Goal: Task Accomplishment & Management: Manage account settings

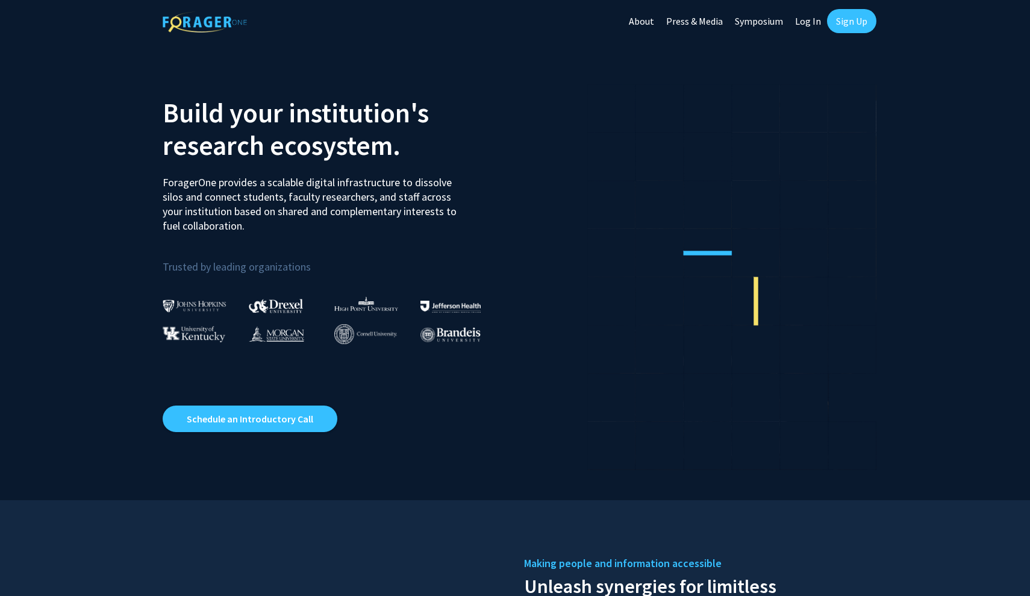
click at [798, 24] on link "Log In" at bounding box center [808, 21] width 38 height 42
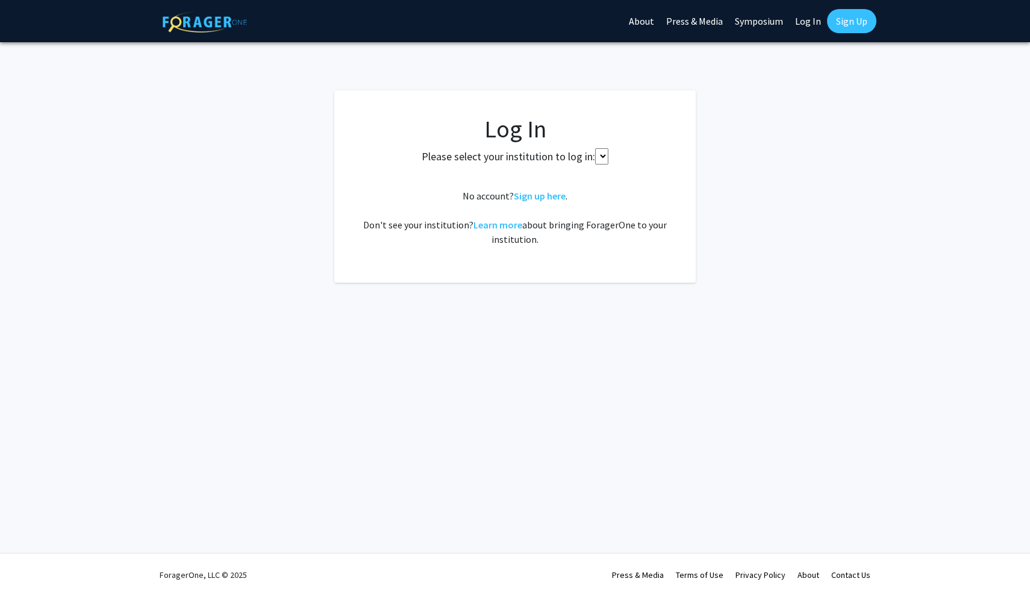
select select
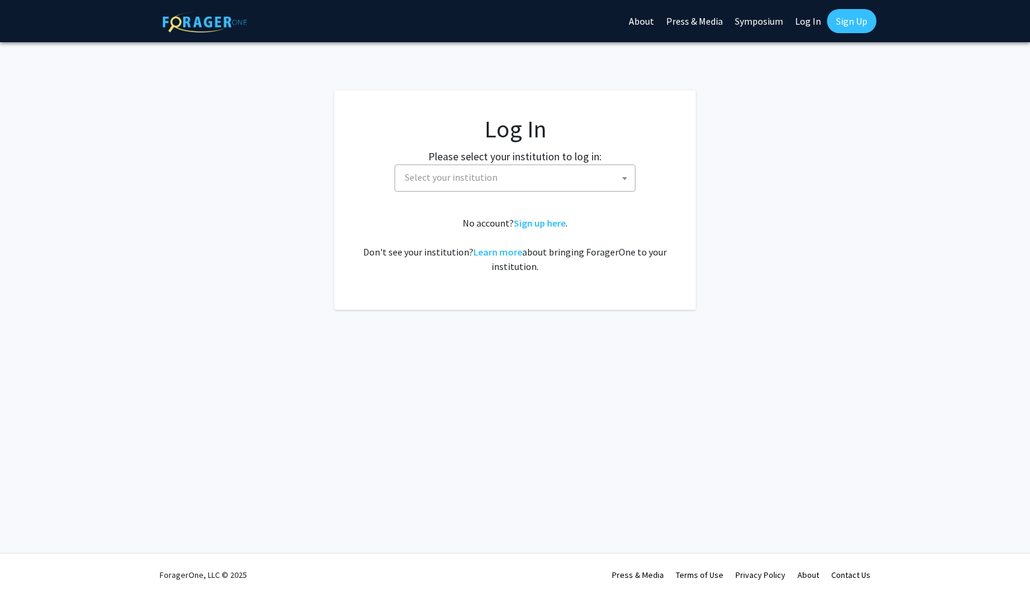
click at [525, 194] on fg-card-body "Log In Please select your institution to log in: Baylor University Brandeis Uni…" at bounding box center [515, 199] width 313 height 171
click at [518, 185] on span "Select your institution" at bounding box center [517, 177] width 235 height 25
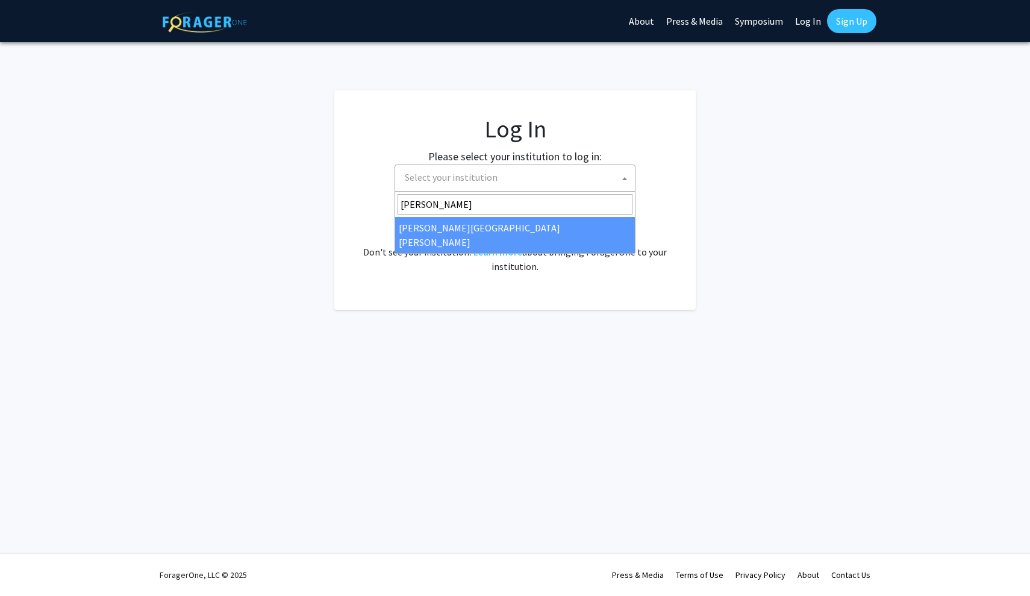
type input "johns"
select select "1"
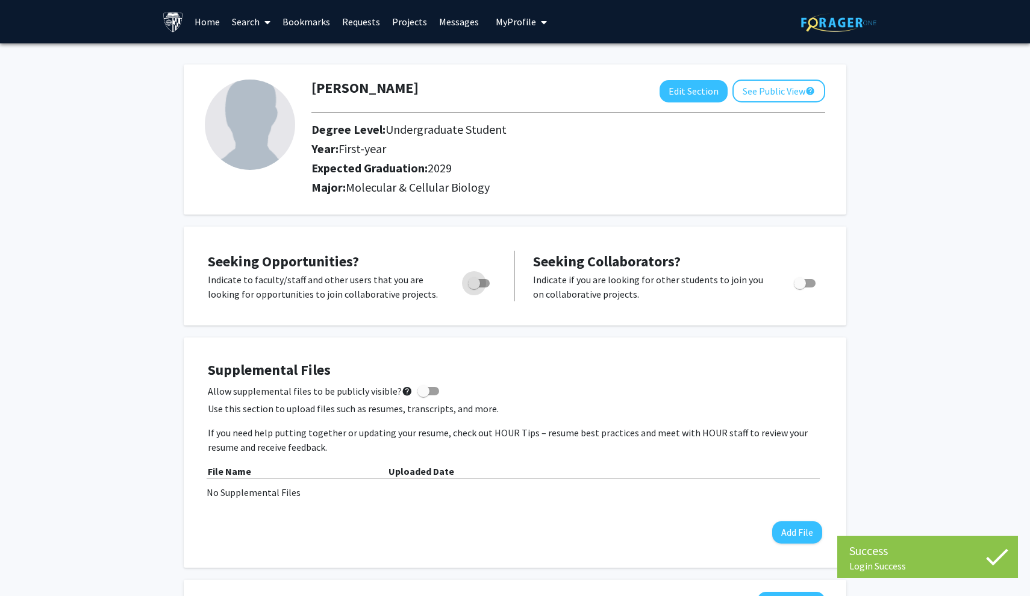
click at [481, 284] on span "Toggle" at bounding box center [479, 283] width 22 height 8
click at [474, 287] on input "Are you actively seeking opportunities?" at bounding box center [474, 287] width 1 height 1
checkbox input "true"
